Goal: Information Seeking & Learning: Learn about a topic

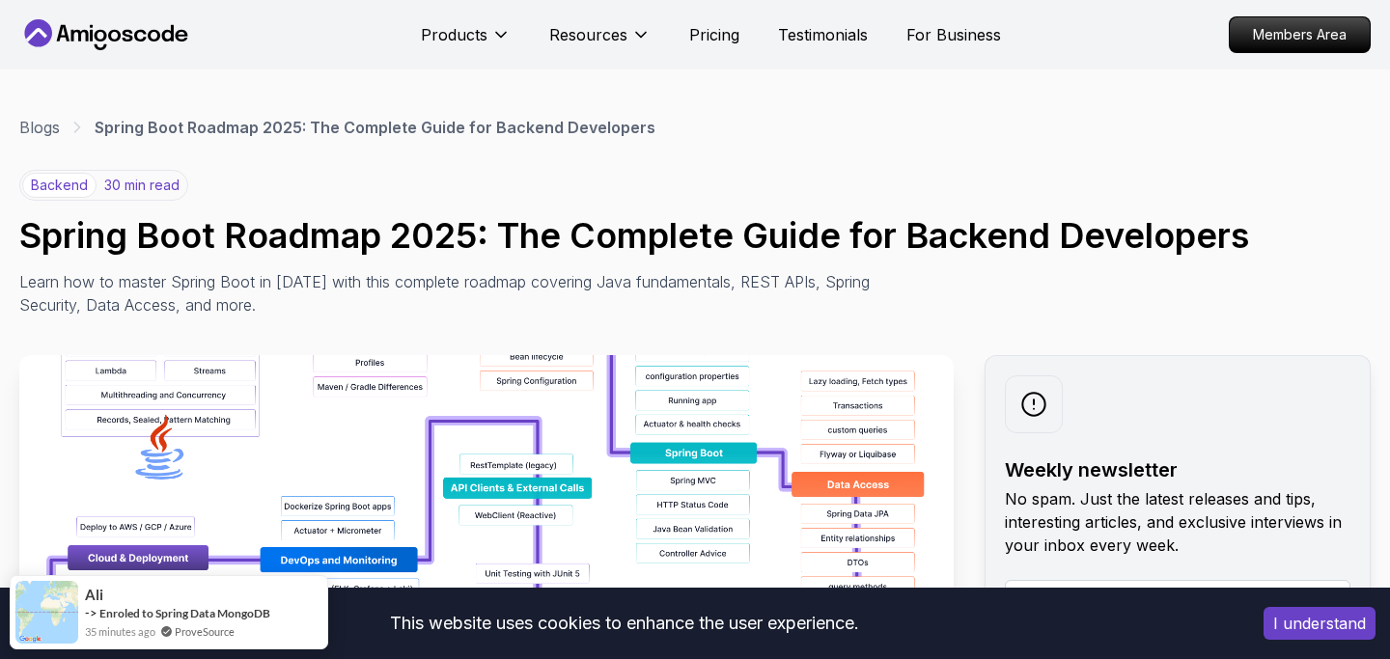
click at [1311, 619] on button "I understand" at bounding box center [1320, 623] width 112 height 33
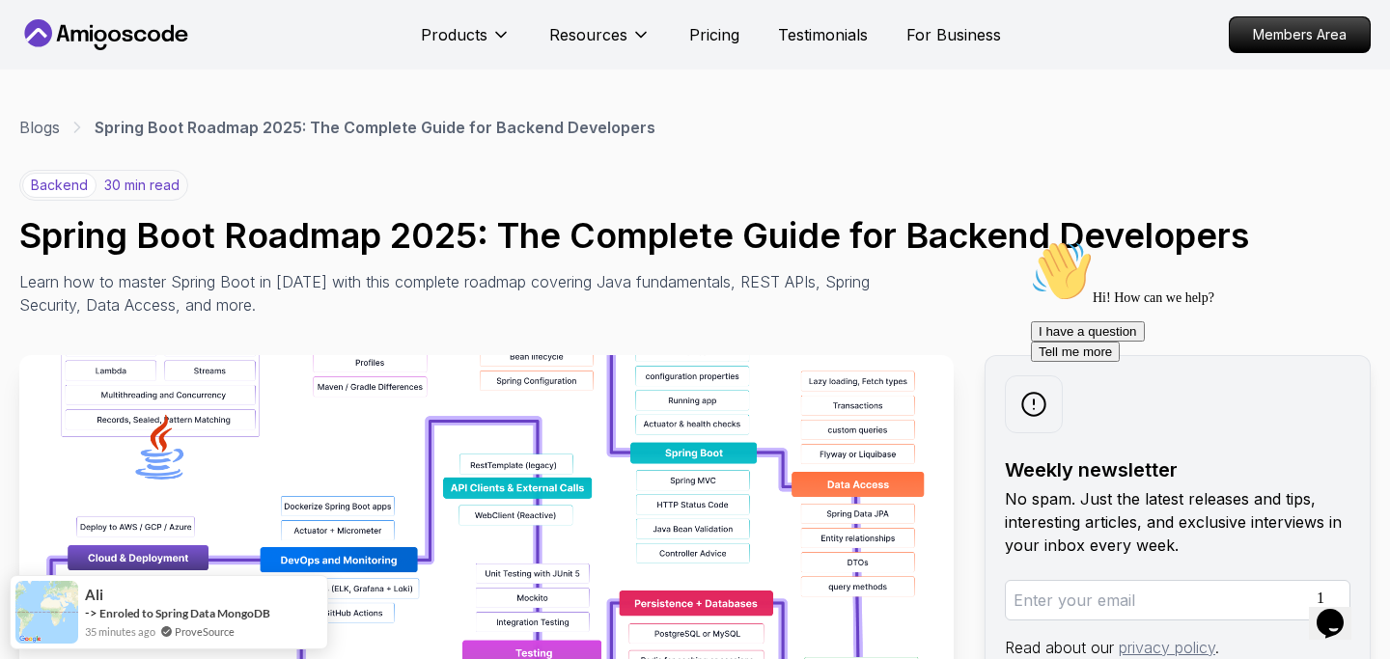
click at [1339, 631] on button "Opens Chat This icon Opens the chat window." at bounding box center [1330, 623] width 42 height 33
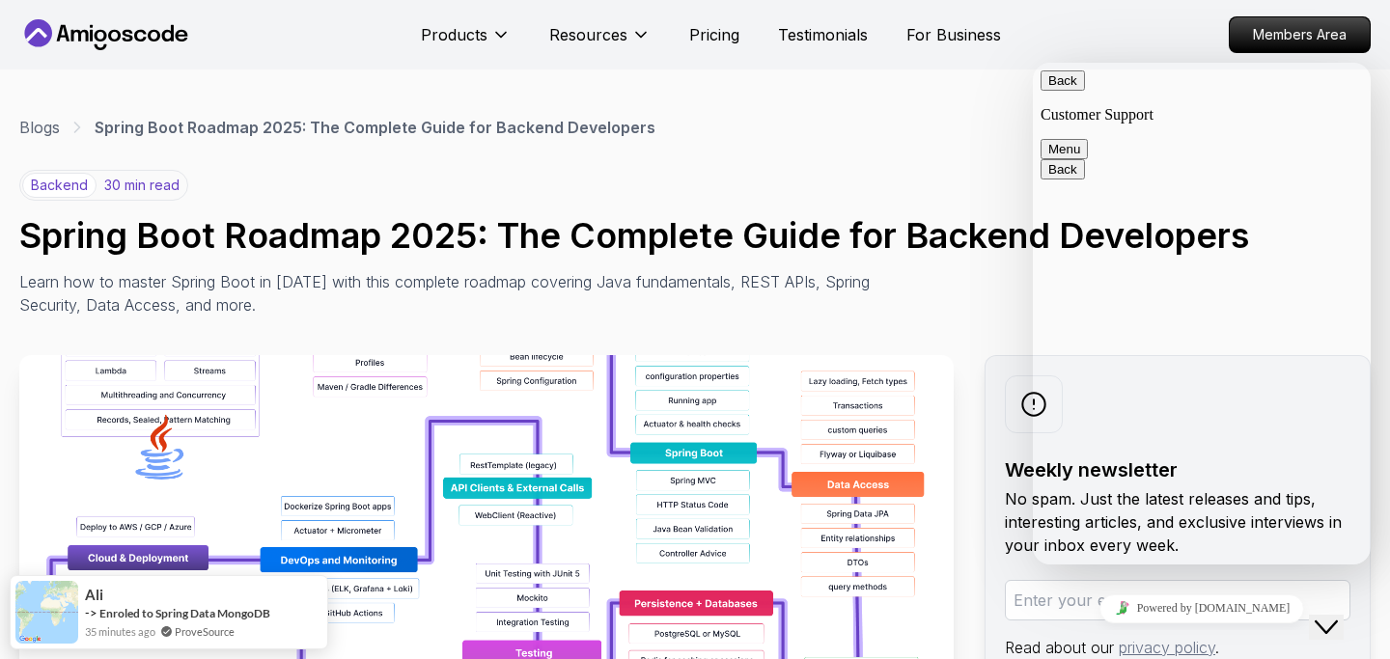
click at [1072, 91] on button "Back" at bounding box center [1063, 80] width 44 height 20
click at [1338, 619] on icon "Close Chat This icon closes the chat window." at bounding box center [1326, 627] width 23 height 23
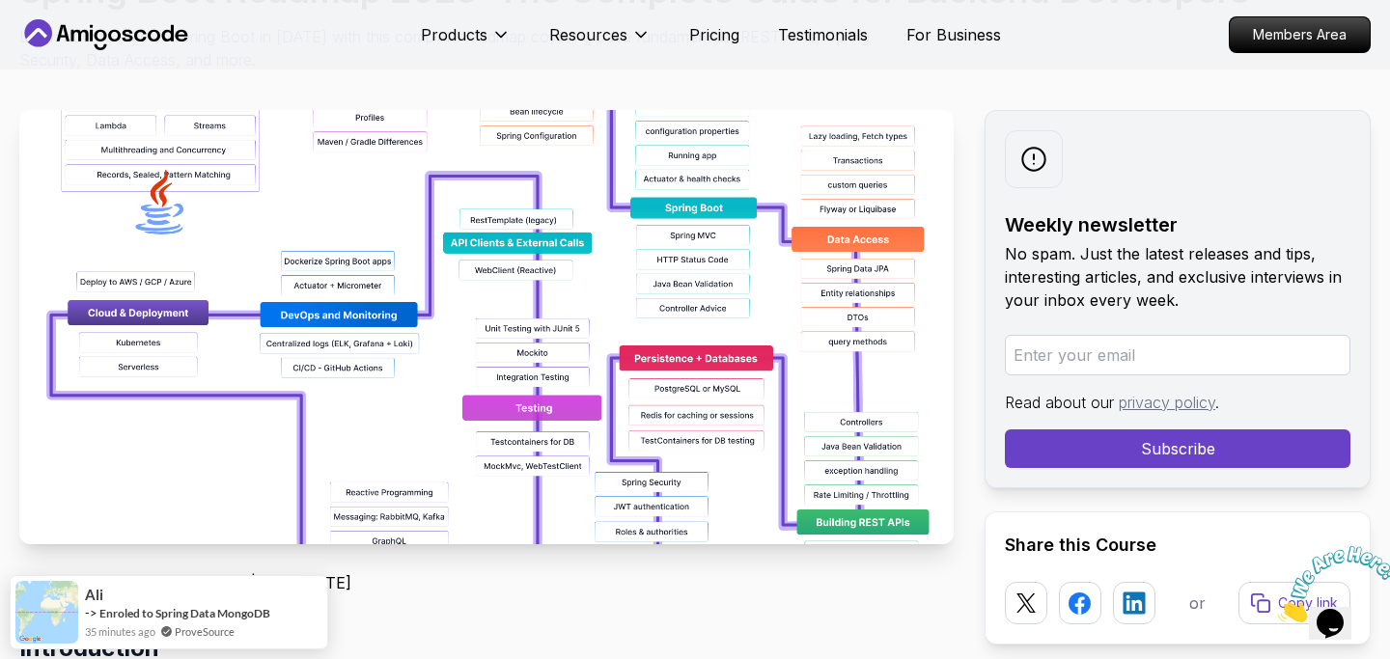
scroll to position [252, 0]
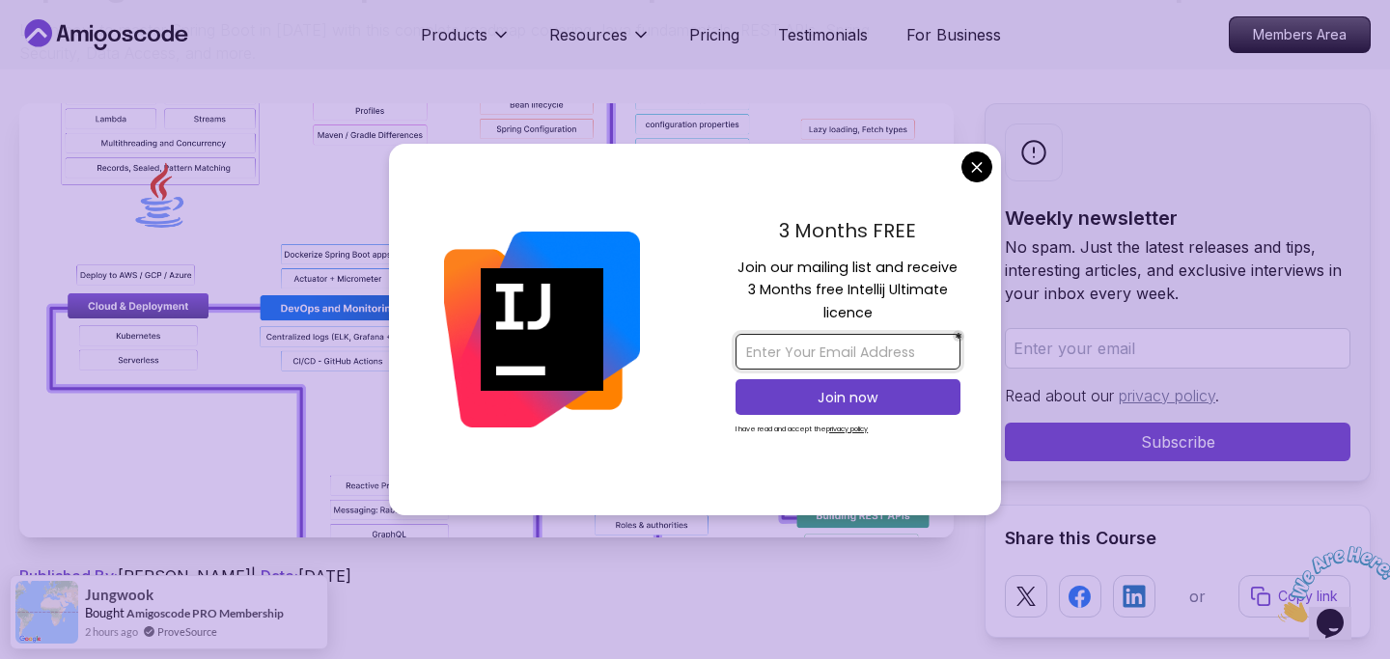
click at [892, 355] on input "email" at bounding box center [848, 352] width 225 height 36
type input "mathioudakes@gmail.com"
click at [869, 399] on p "Join now" at bounding box center [848, 397] width 182 height 19
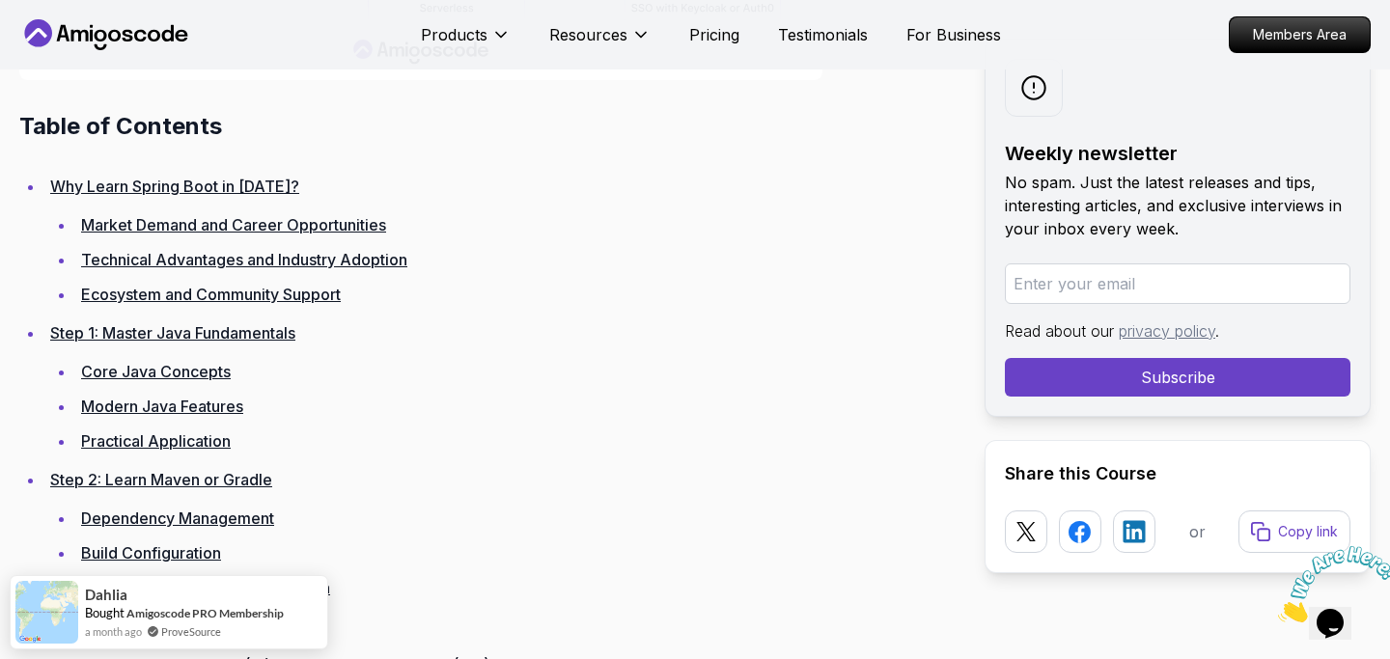
scroll to position [2611, 0]
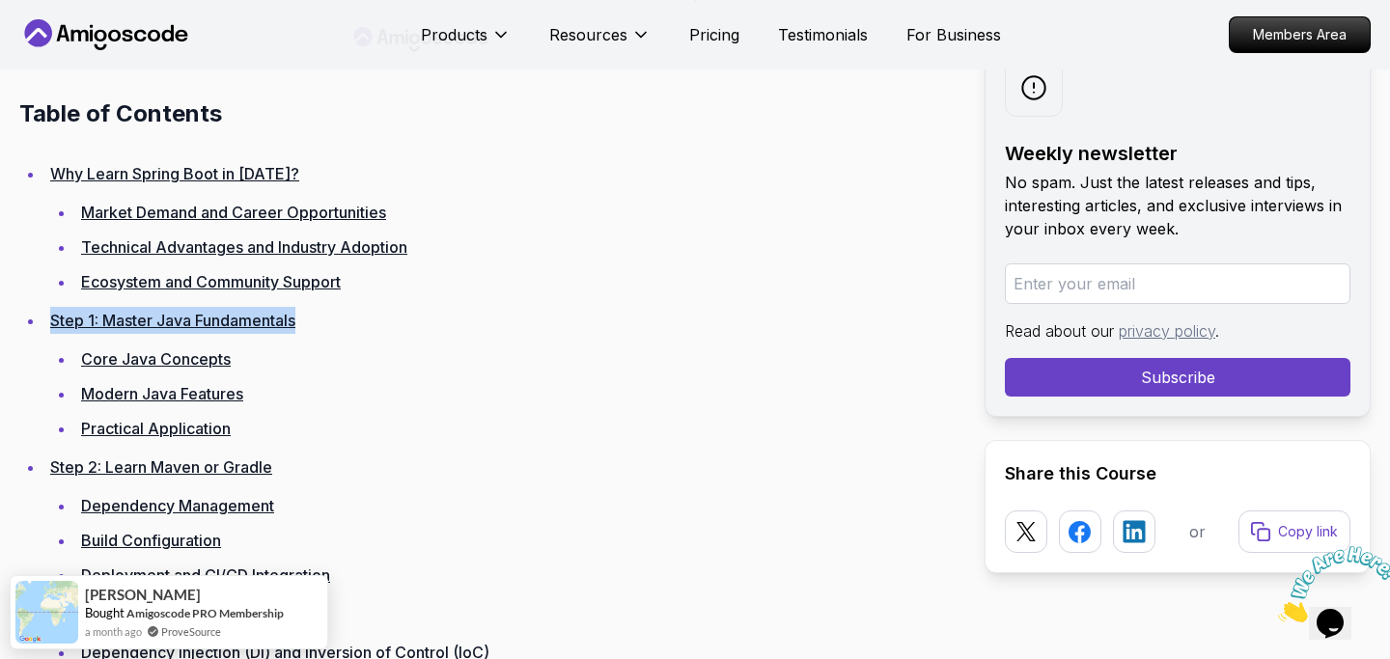
click at [227, 318] on link "Step 1: Master Java Fundamentals" at bounding box center [172, 320] width 245 height 19
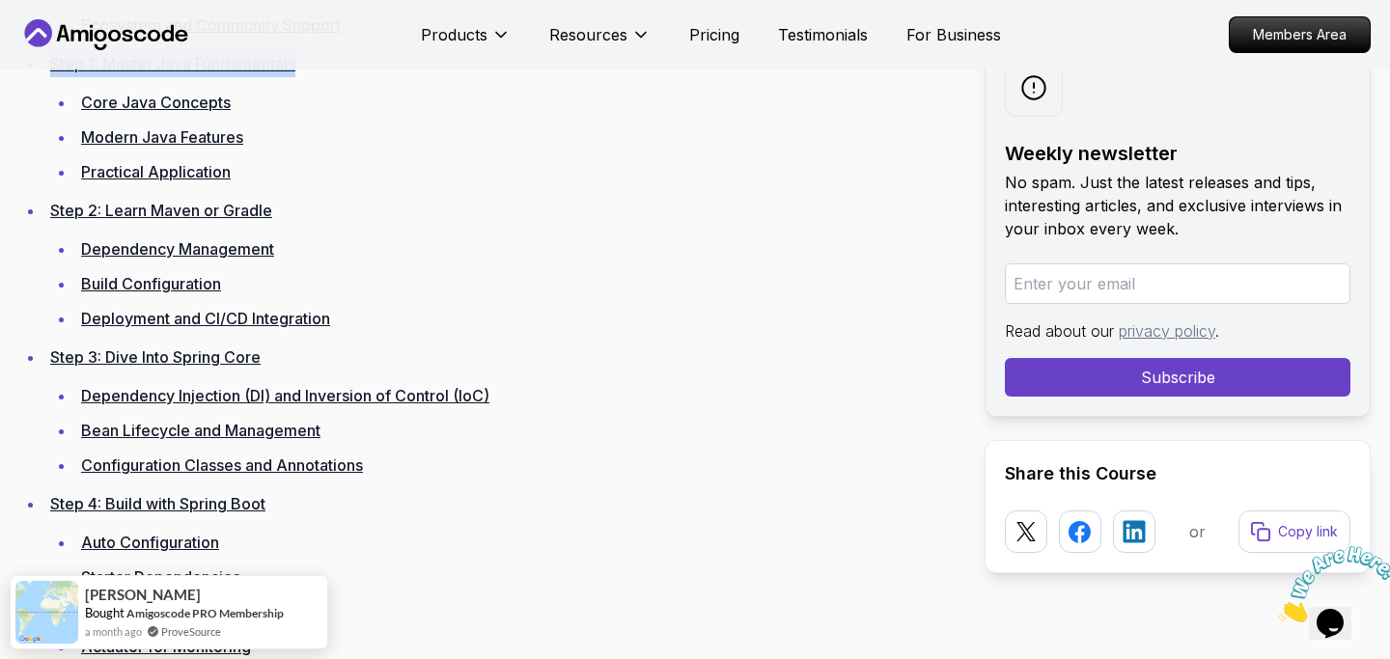
scroll to position [2767, 0]
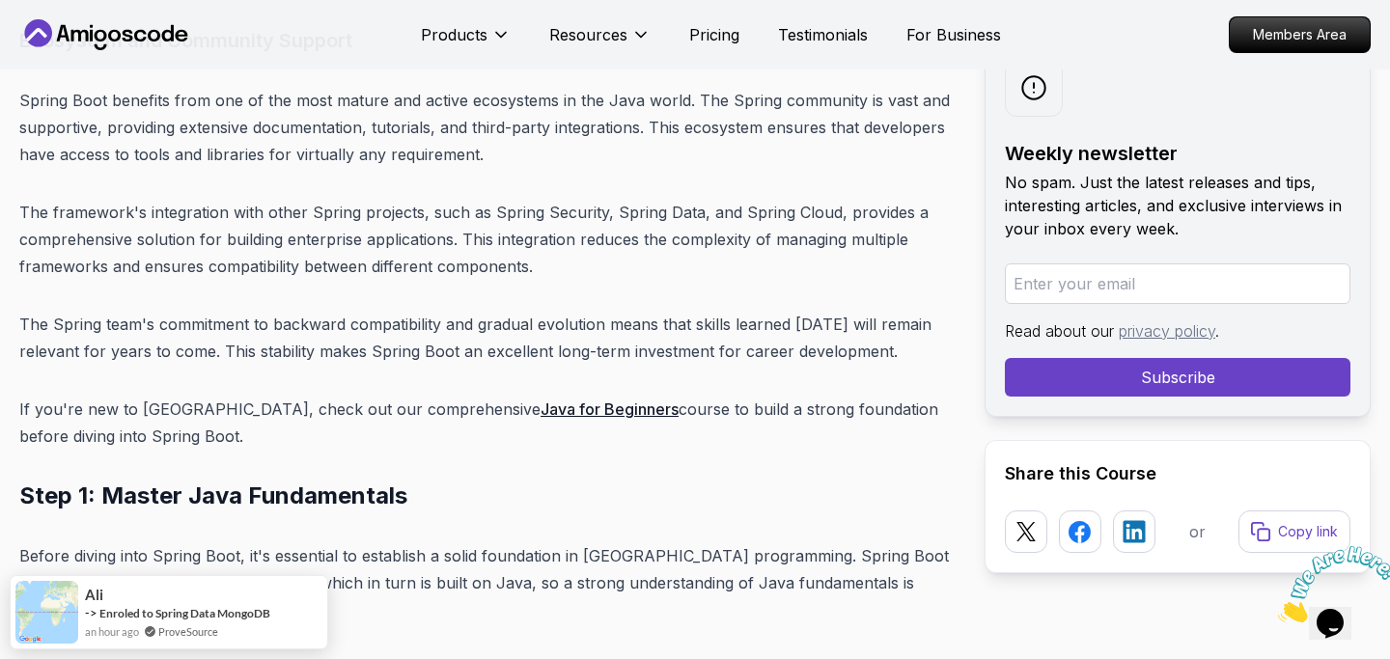
scroll to position [6509, 0]
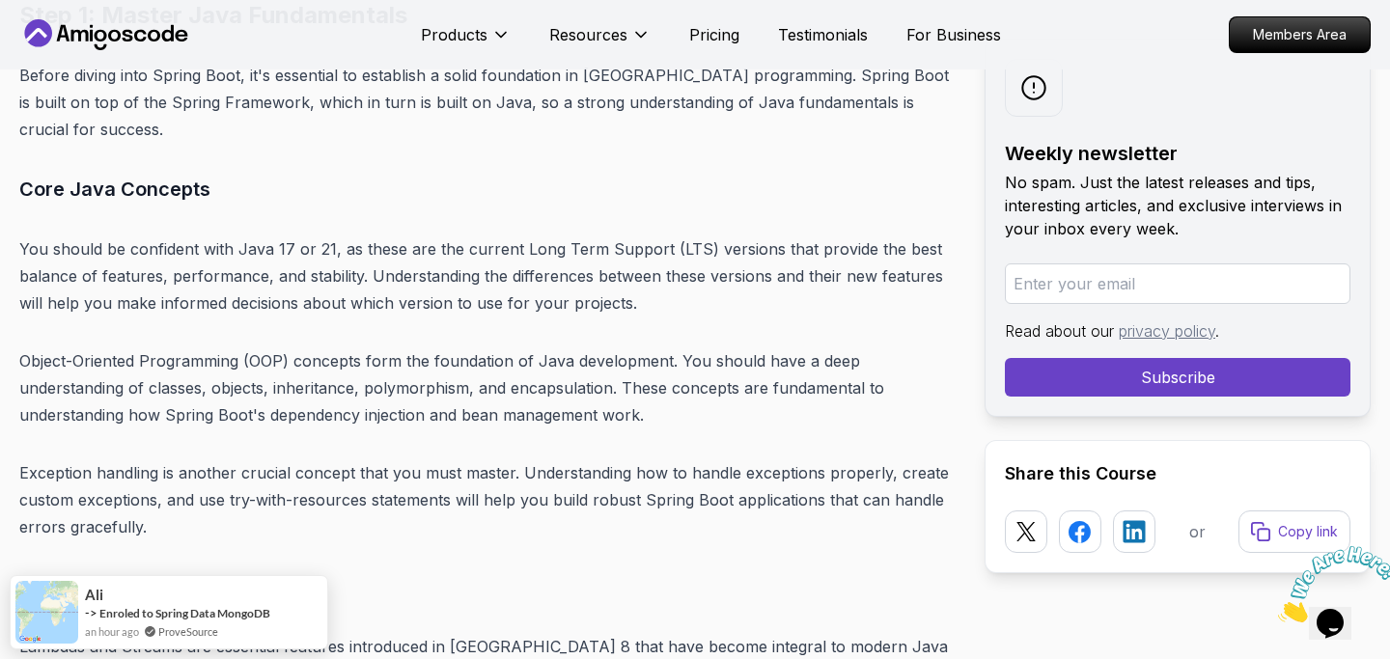
click at [1278, 609] on icon "Close" at bounding box center [1278, 617] width 0 height 16
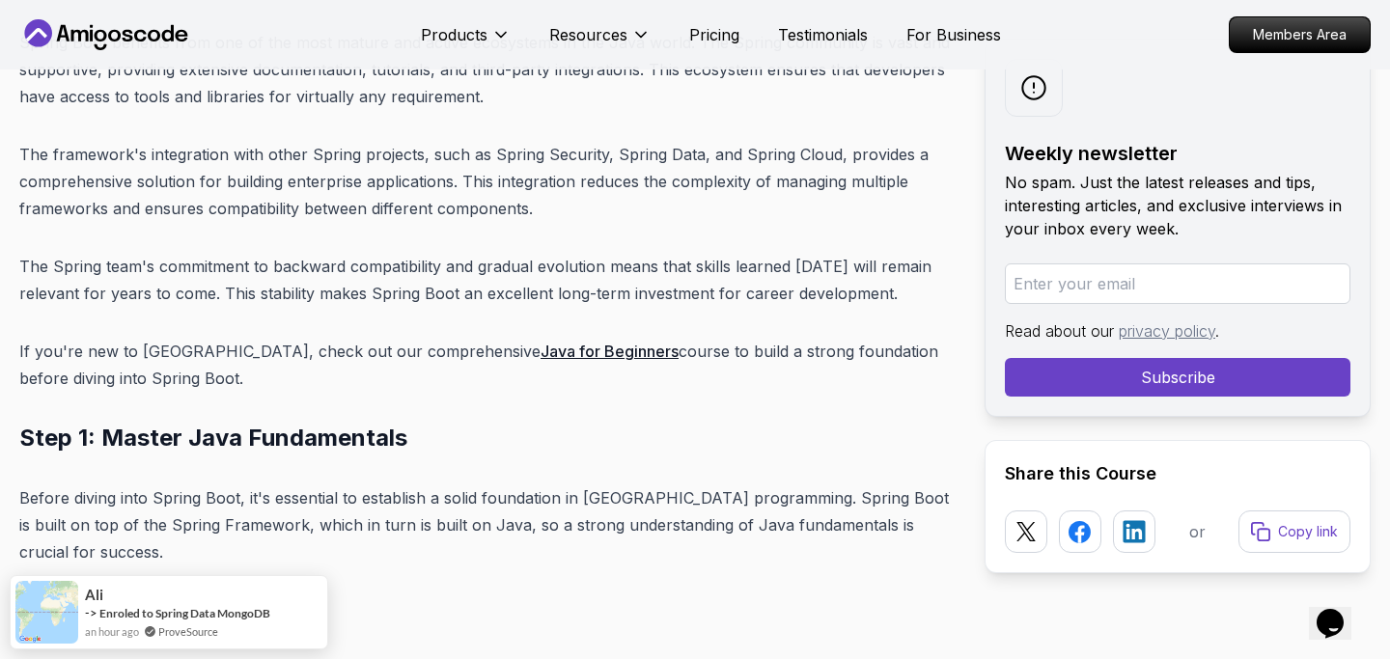
scroll to position [6348, 0]
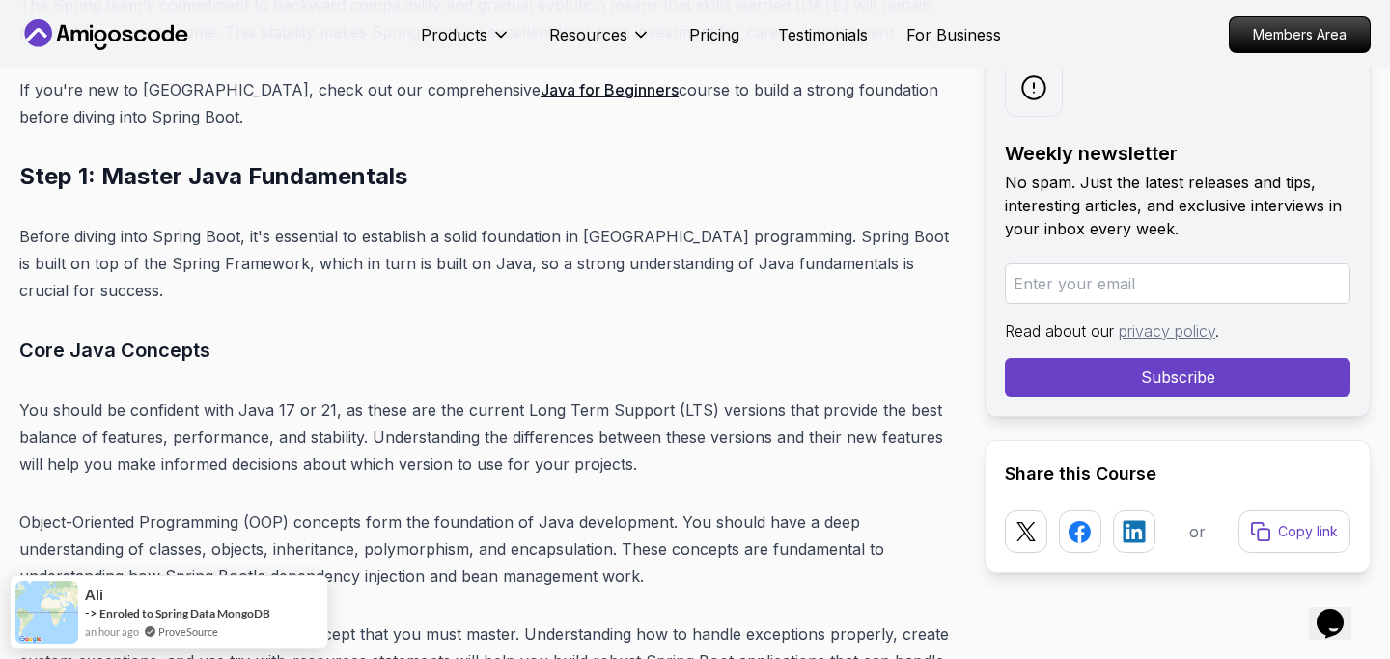
click at [1008, 85] on div at bounding box center [1034, 88] width 58 height 58
click at [1030, 85] on icon at bounding box center [1033, 87] width 25 height 25
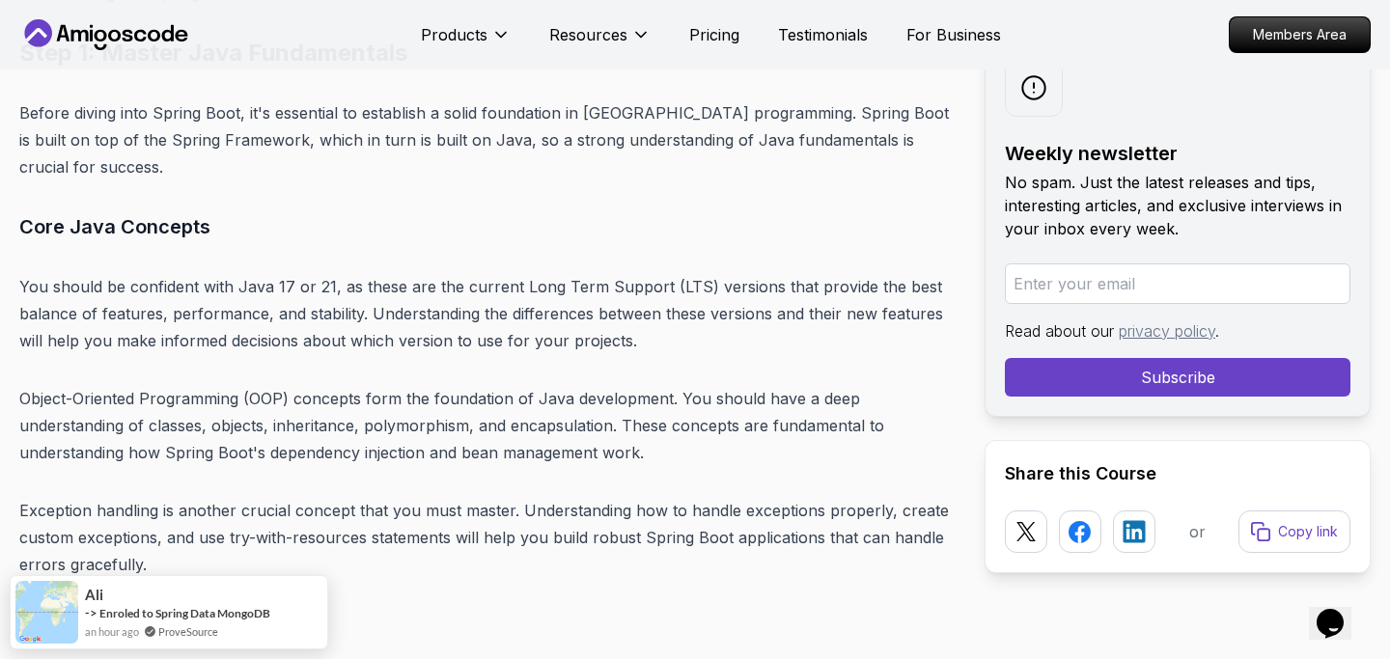
scroll to position [6474, 0]
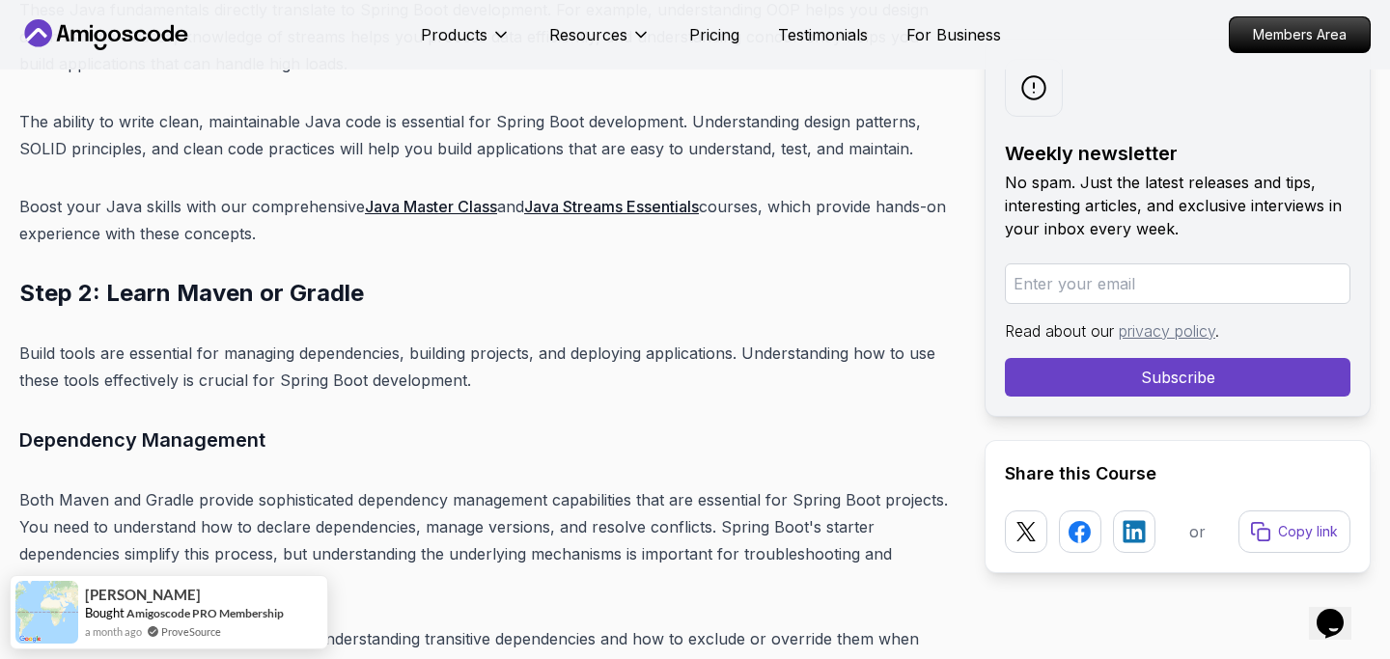
scroll to position [7528, 0]
